Goal: Find specific page/section: Find specific page/section

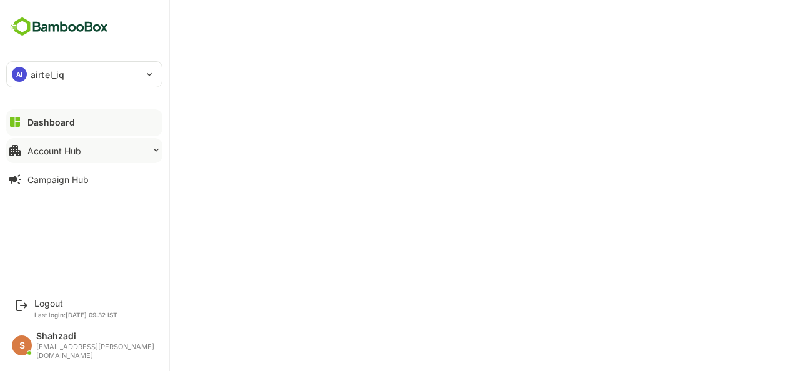
click at [41, 151] on div "Account Hub" at bounding box center [54, 151] width 54 height 11
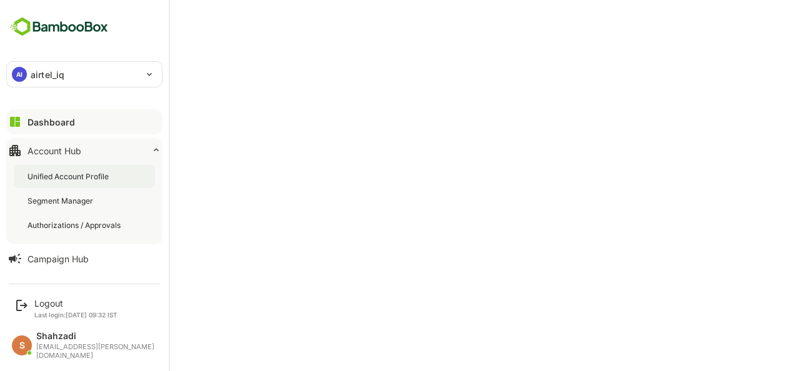
click at [56, 170] on div "Unified Account Profile" at bounding box center [84, 176] width 141 height 23
